Goal: Task Accomplishment & Management: Manage account settings

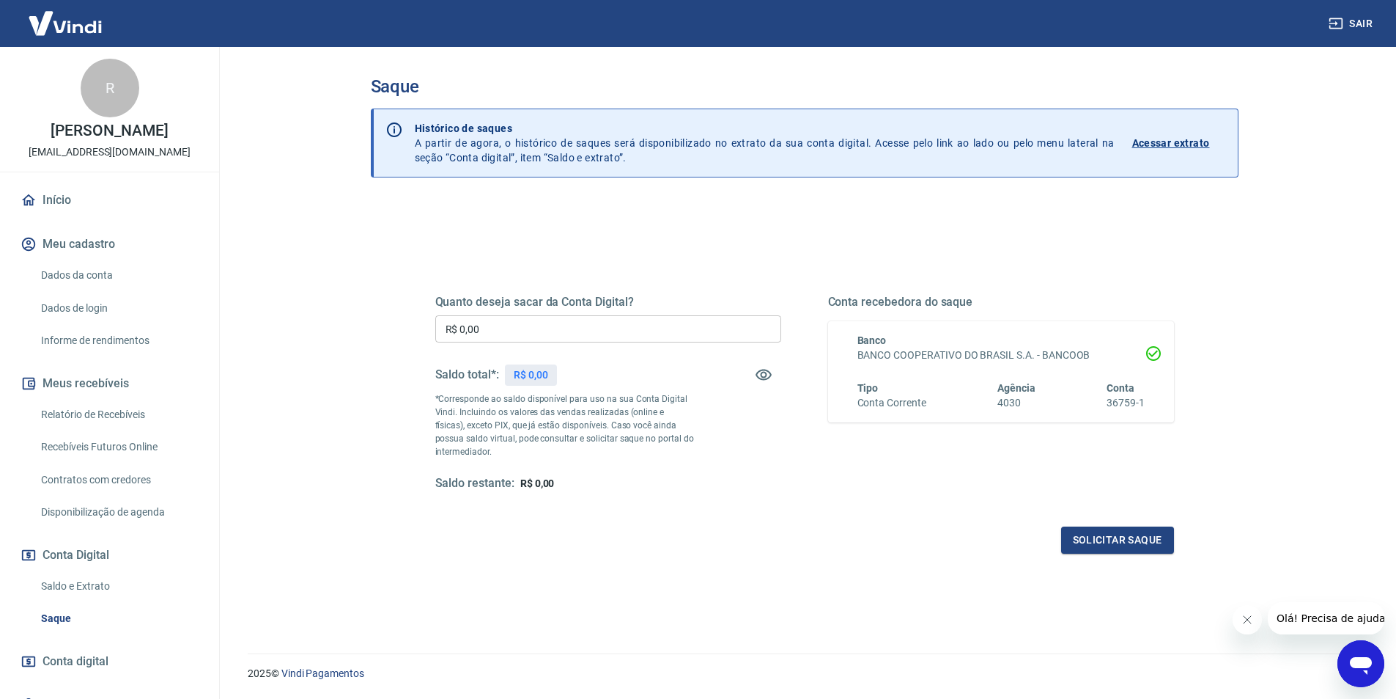
click at [568, 331] on input "R$ 0,00" at bounding box center [608, 328] width 346 height 27
click at [82, 205] on link "Início" at bounding box center [110, 200] width 184 height 32
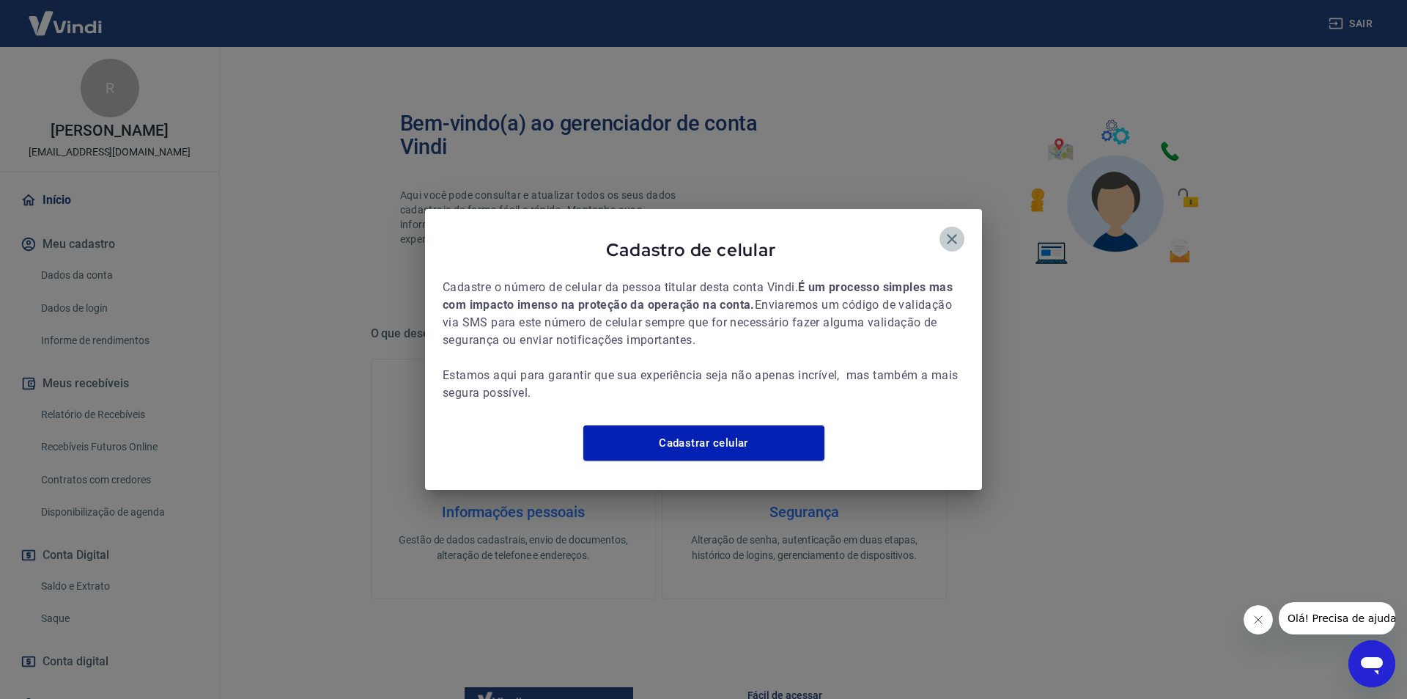
click at [956, 234] on icon "button" at bounding box center [952, 239] width 10 height 10
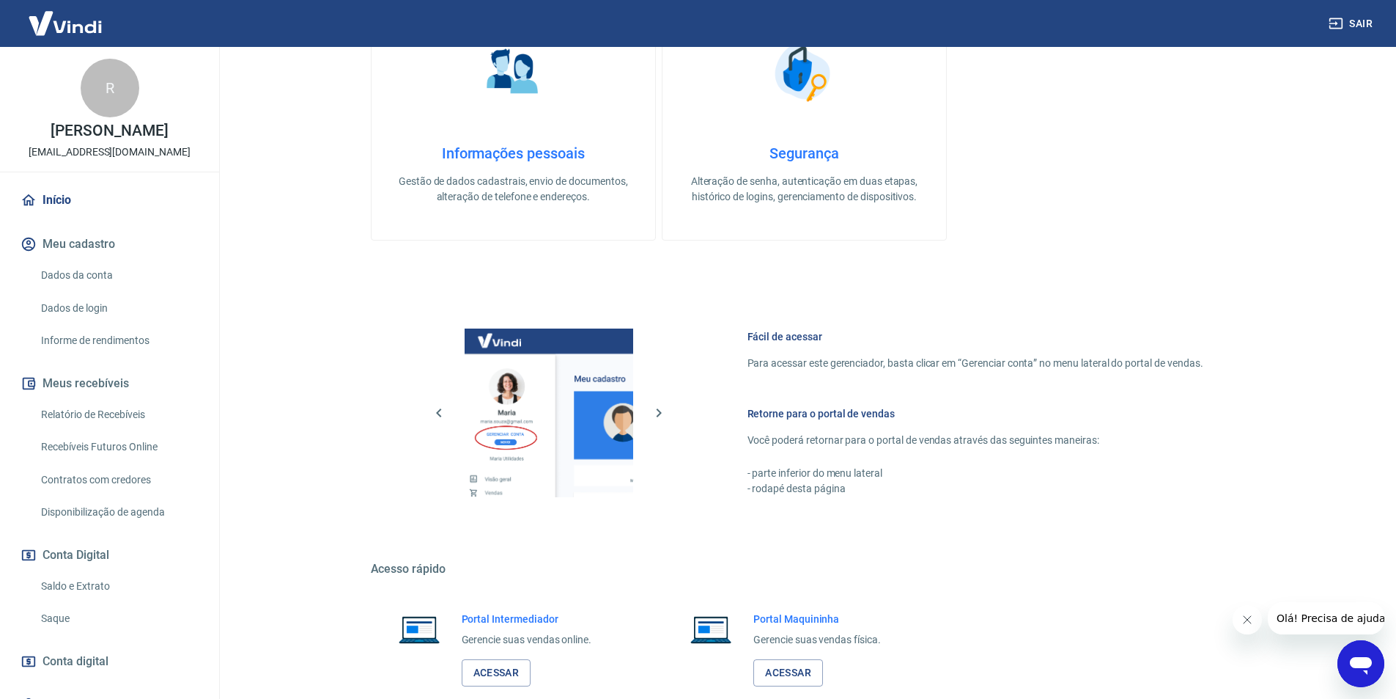
scroll to position [444, 0]
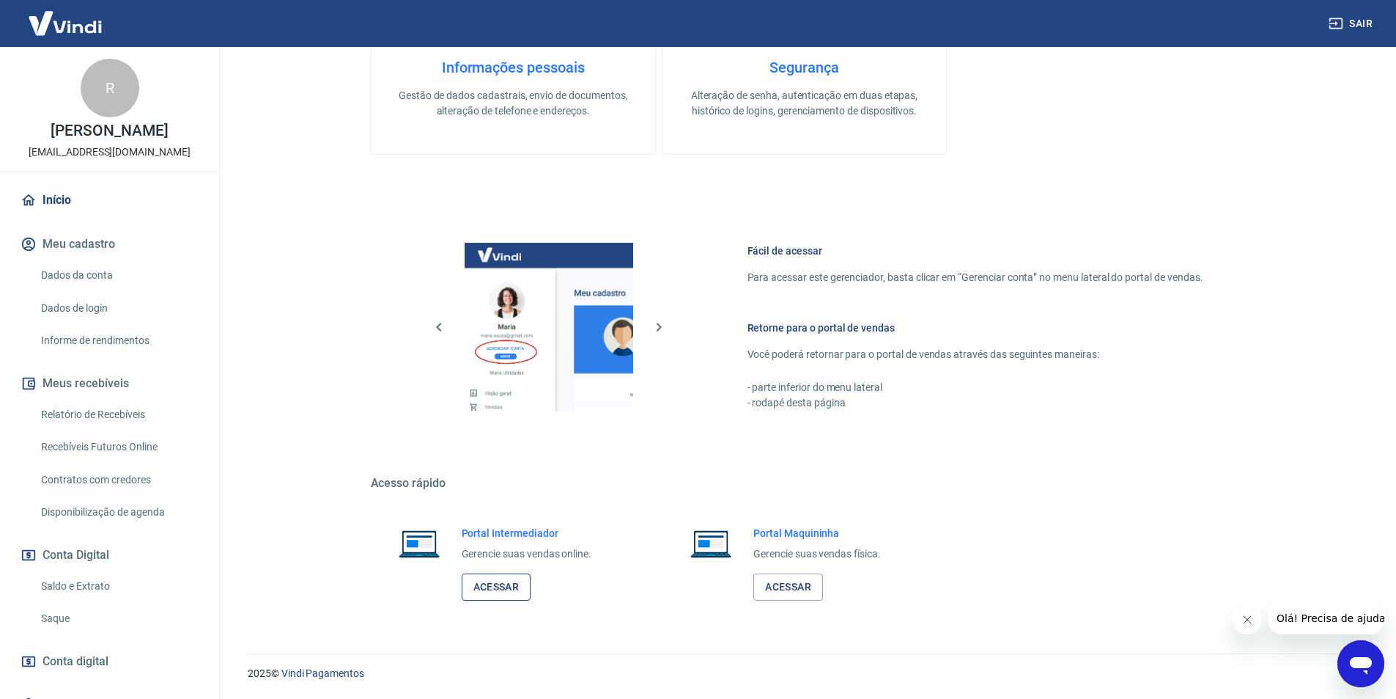
click at [518, 589] on link "Acessar" at bounding box center [497, 586] width 70 height 27
